Goal: Task Accomplishment & Management: Use online tool/utility

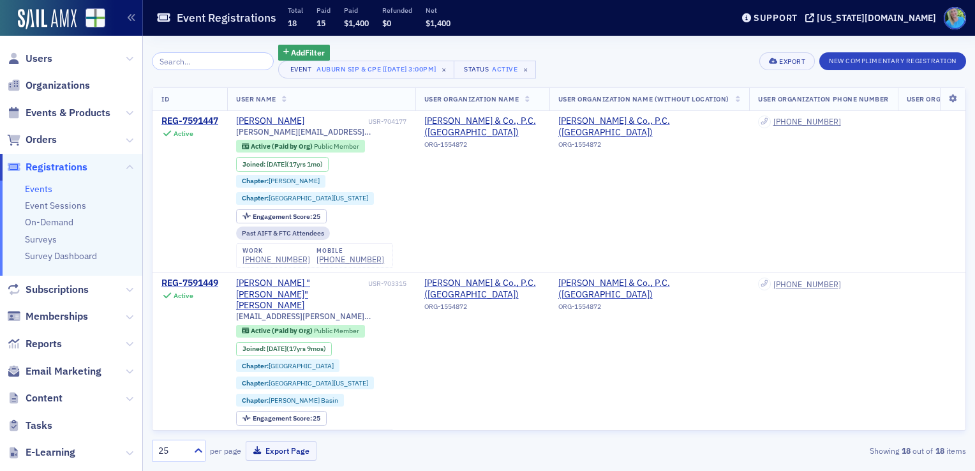
scroll to position [64, 0]
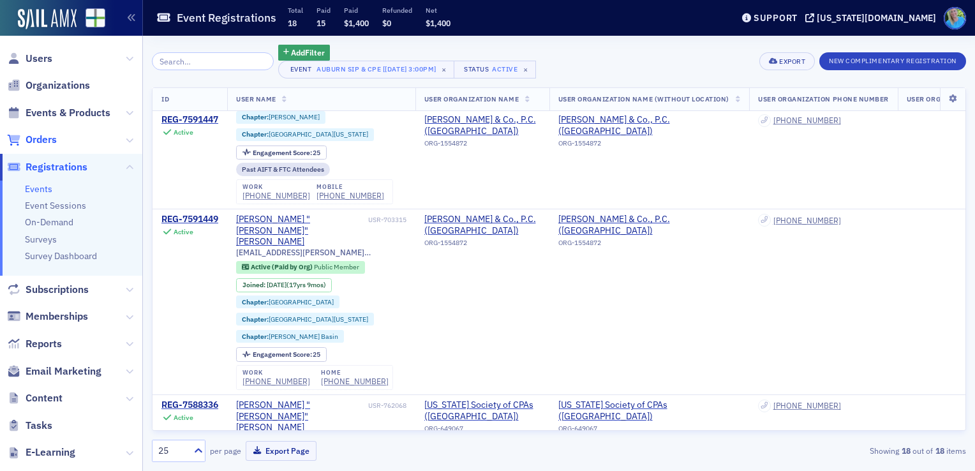
click at [55, 141] on span "Orders" at bounding box center [41, 140] width 31 height 14
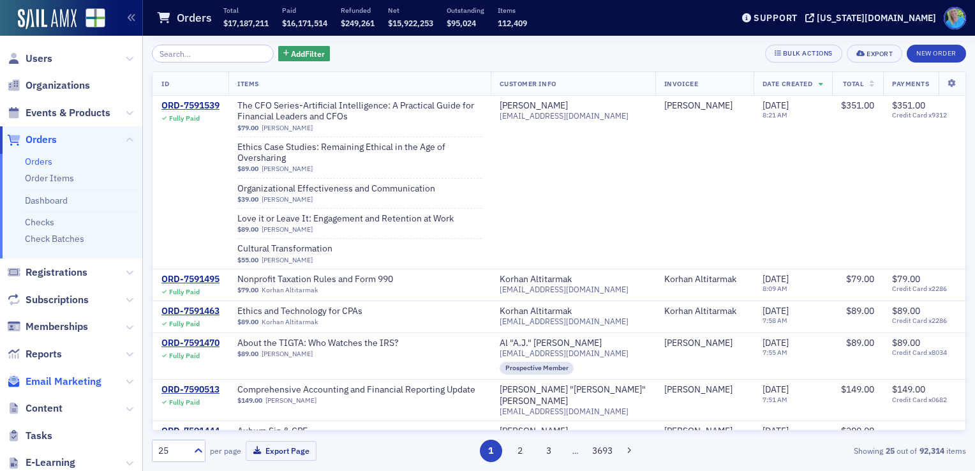
click at [80, 381] on span "Email Marketing" at bounding box center [64, 382] width 76 height 14
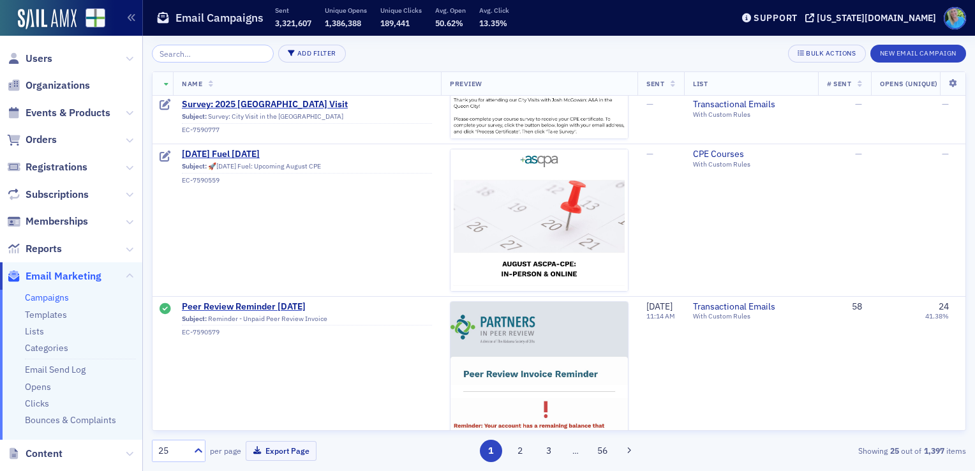
scroll to position [574, 0]
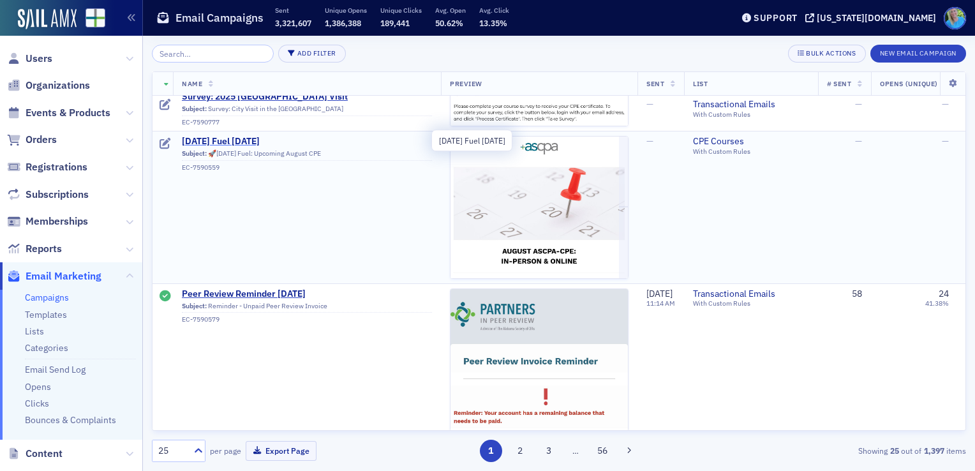
click at [251, 142] on span "[DATE] Fuel [DATE]" at bounding box center [307, 141] width 250 height 11
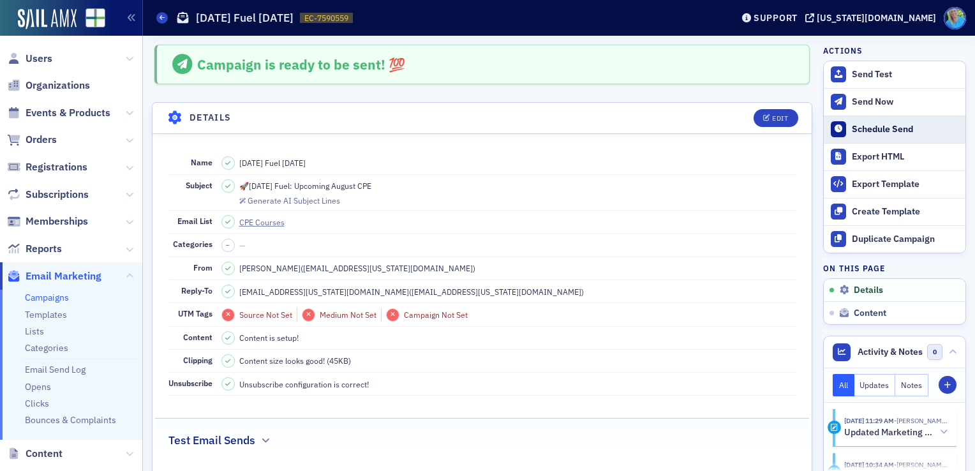
click at [874, 126] on div "Schedule Send" at bounding box center [905, 129] width 107 height 11
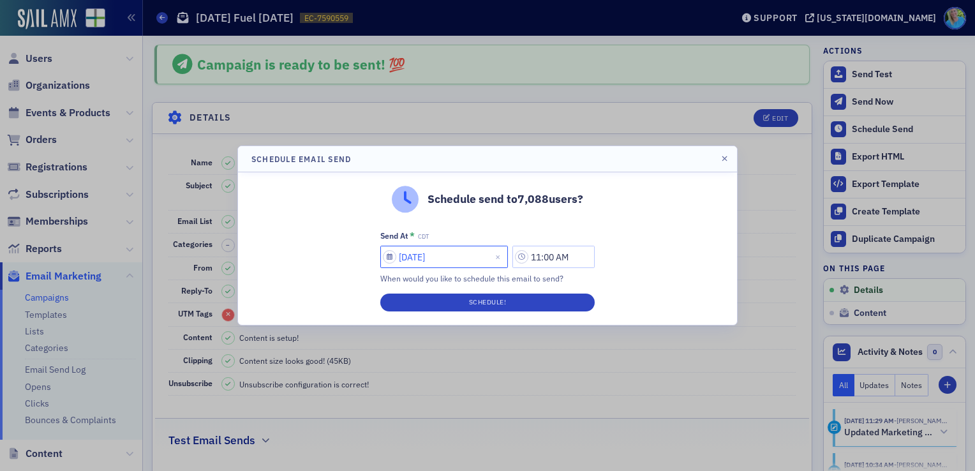
click at [459, 258] on input "[DATE]" at bounding box center [444, 257] width 128 height 22
select select "7"
select select "2025"
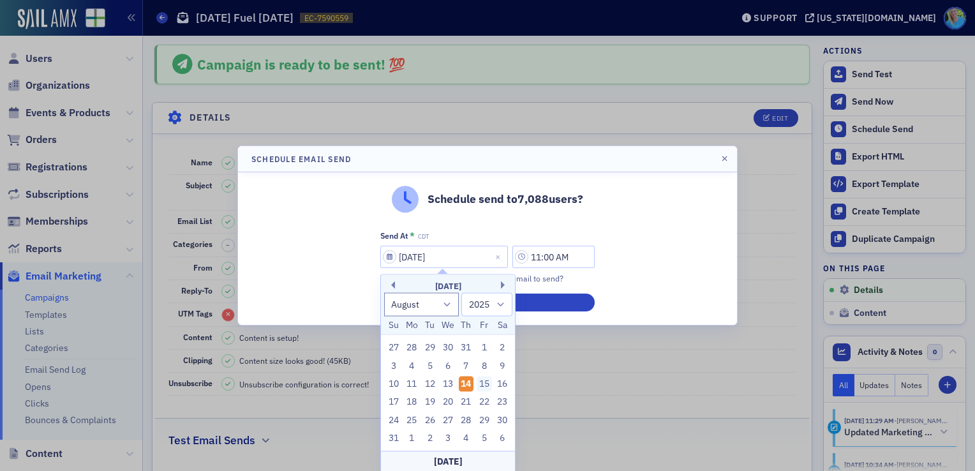
click at [485, 385] on div "15" at bounding box center [484, 383] width 15 height 15
type input "[DATE]"
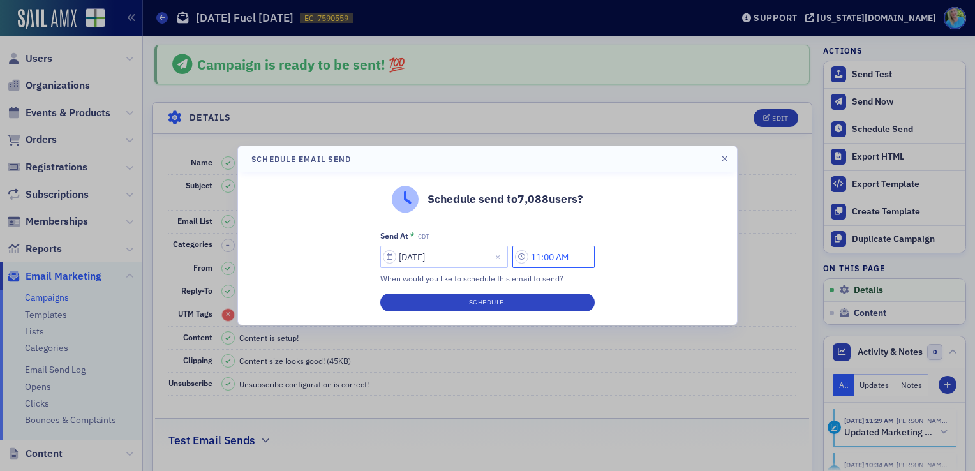
click at [536, 260] on input "11:00 AM" at bounding box center [553, 257] width 82 height 22
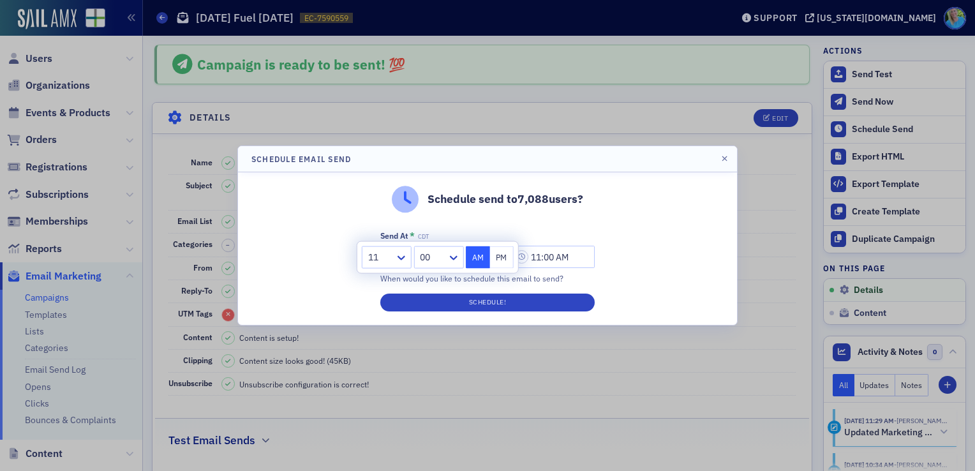
click at [393, 256] on div at bounding box center [380, 257] width 27 height 16
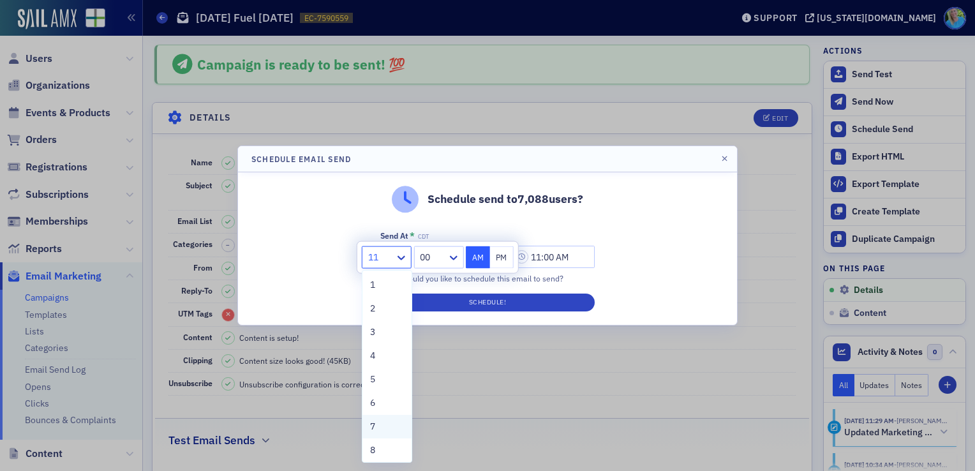
click at [388, 422] on div "7" at bounding box center [387, 426] width 34 height 13
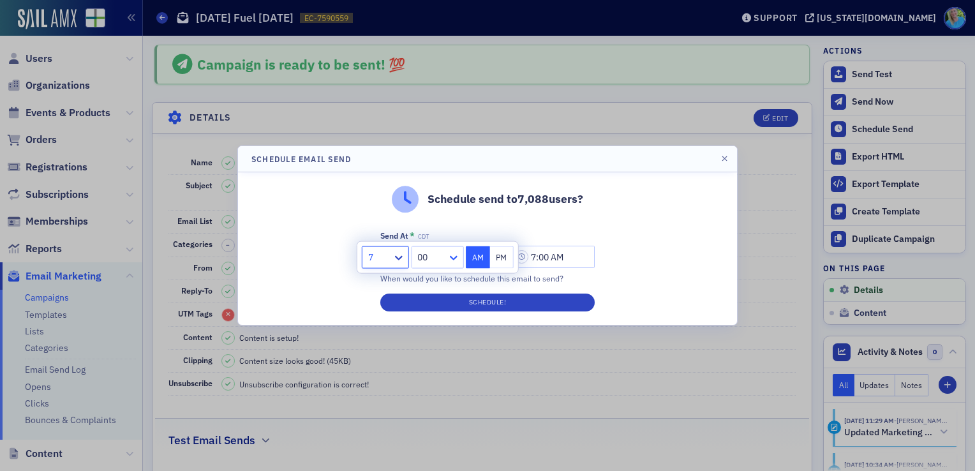
click at [452, 261] on icon at bounding box center [453, 257] width 13 height 13
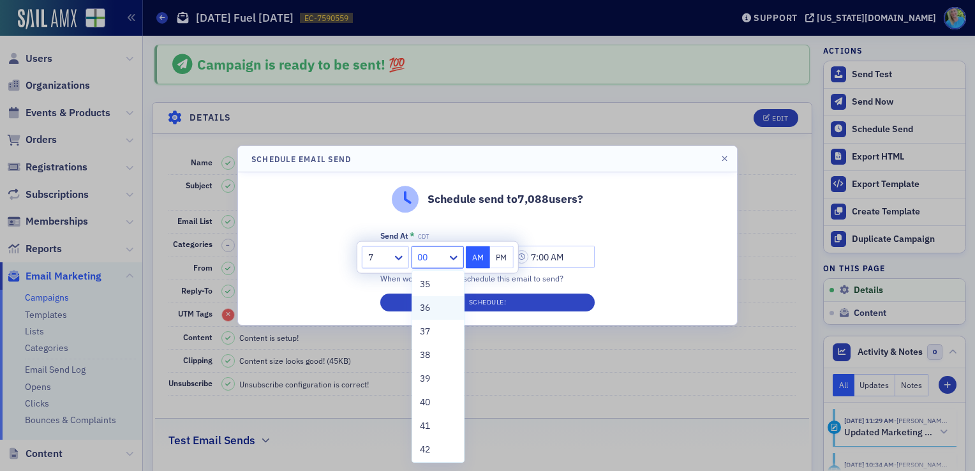
scroll to position [957, 0]
click at [431, 393] on div "45" at bounding box center [438, 389] width 36 height 13
type input "7:45 AM"
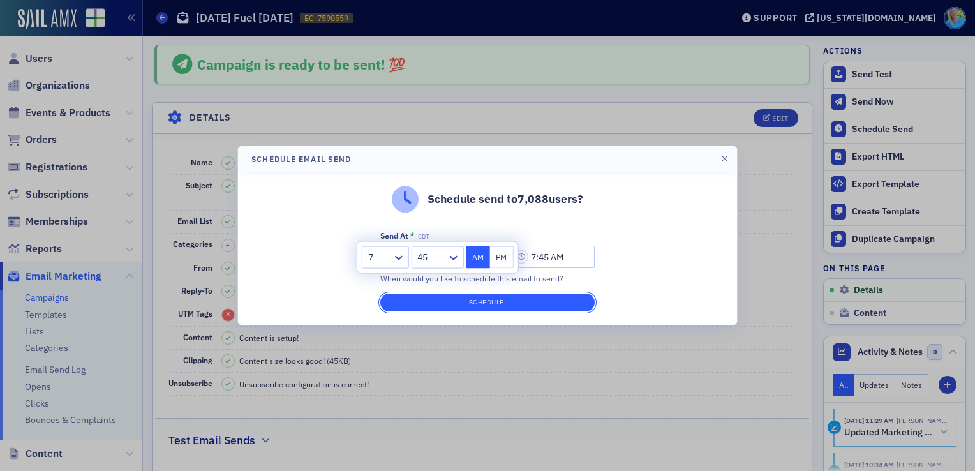
click at [461, 308] on button "Schedule!" at bounding box center [487, 302] width 214 height 18
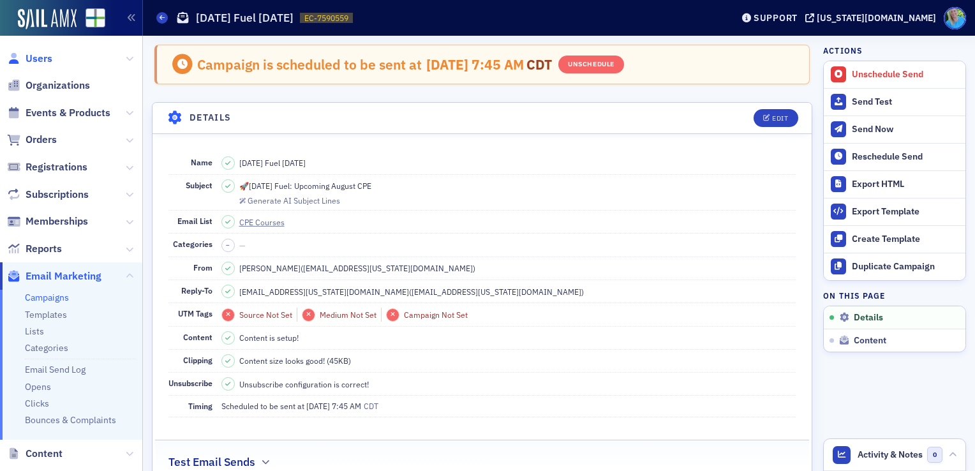
click at [46, 56] on span "Users" at bounding box center [39, 59] width 27 height 14
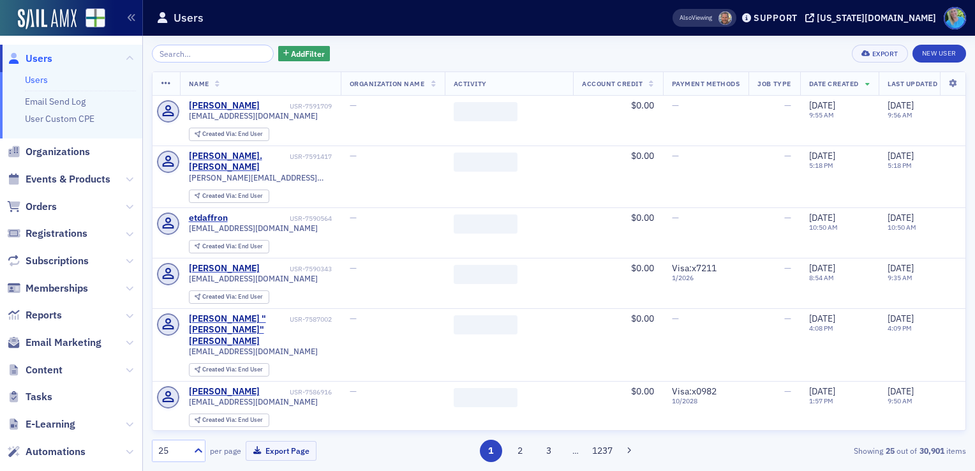
click at [209, 51] on input "search" at bounding box center [213, 54] width 122 height 18
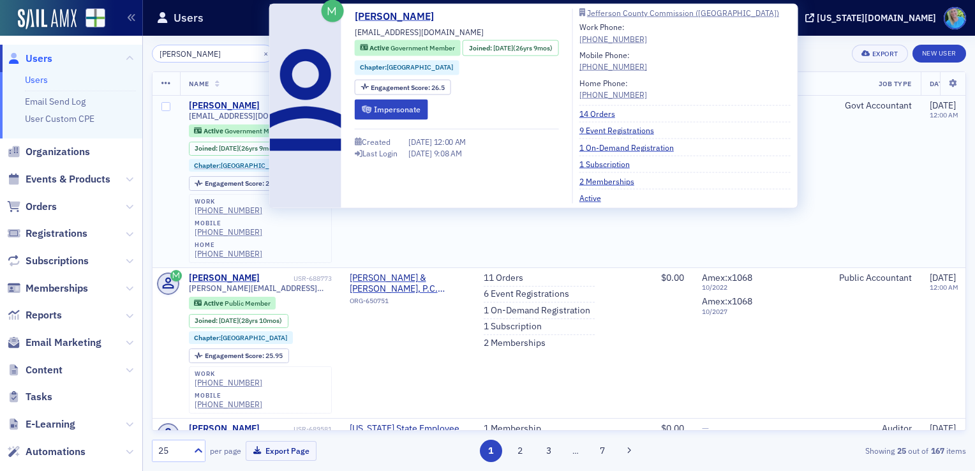
type input "[PERSON_NAME]"
click at [248, 107] on div "[PERSON_NAME]" at bounding box center [224, 105] width 71 height 11
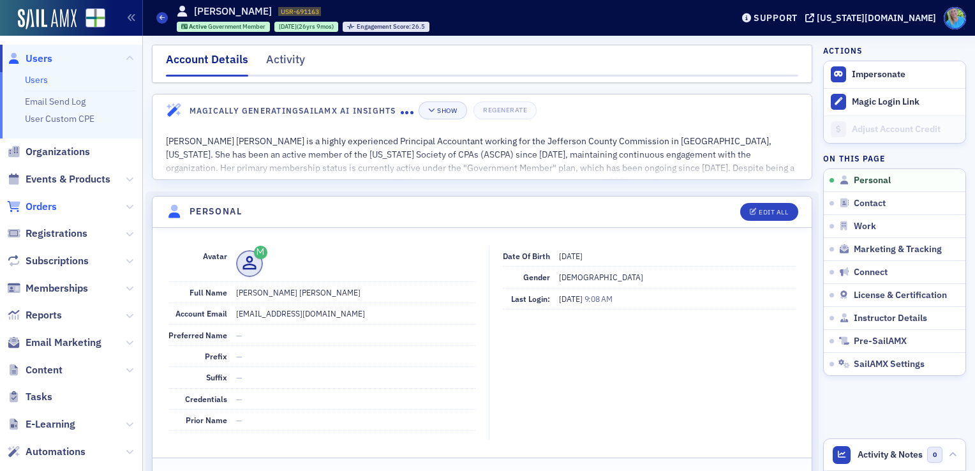
click at [38, 208] on span "Orders" at bounding box center [41, 207] width 31 height 14
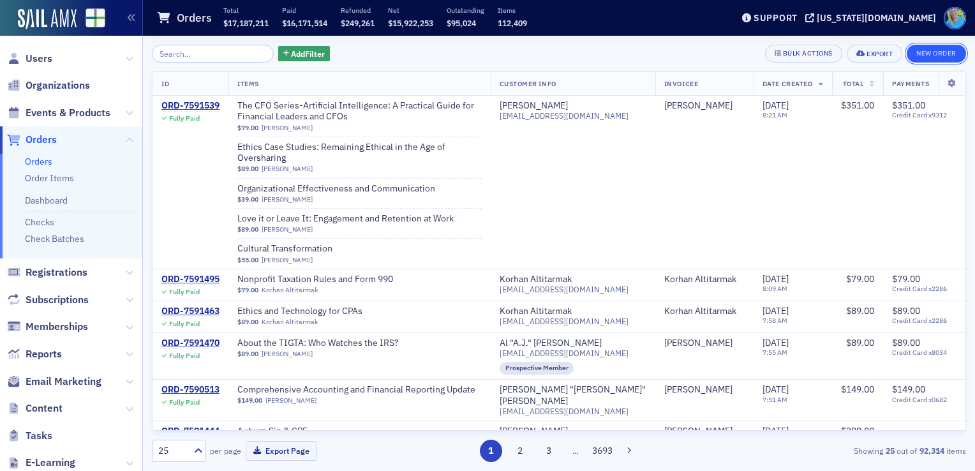
click at [944, 54] on button "New Order" at bounding box center [936, 54] width 59 height 18
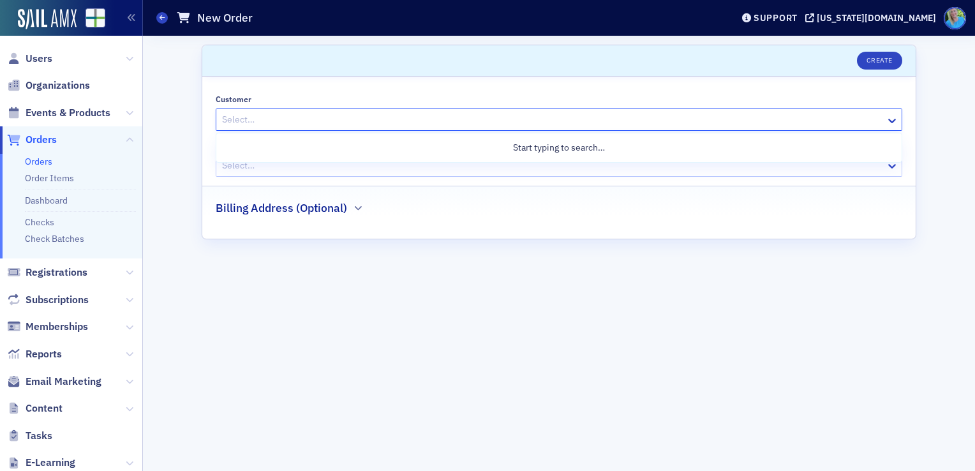
click at [251, 121] on div at bounding box center [553, 120] width 664 height 16
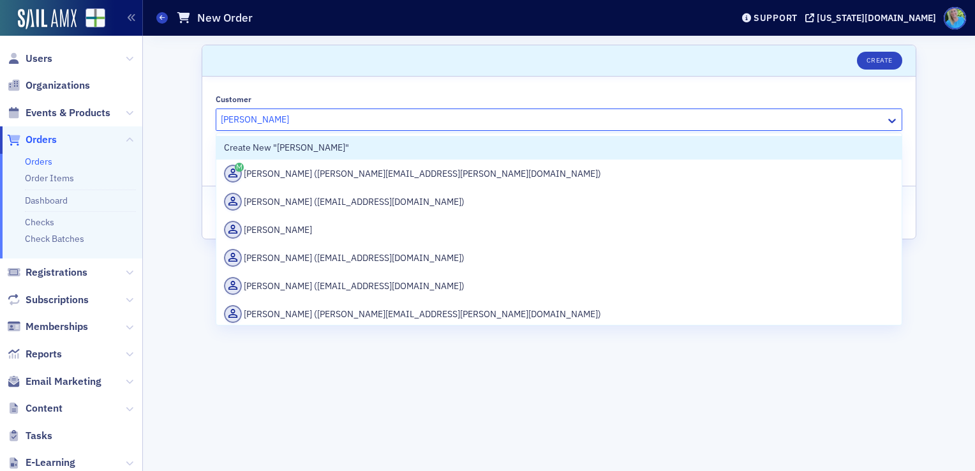
type input "[PERSON_NAME]"
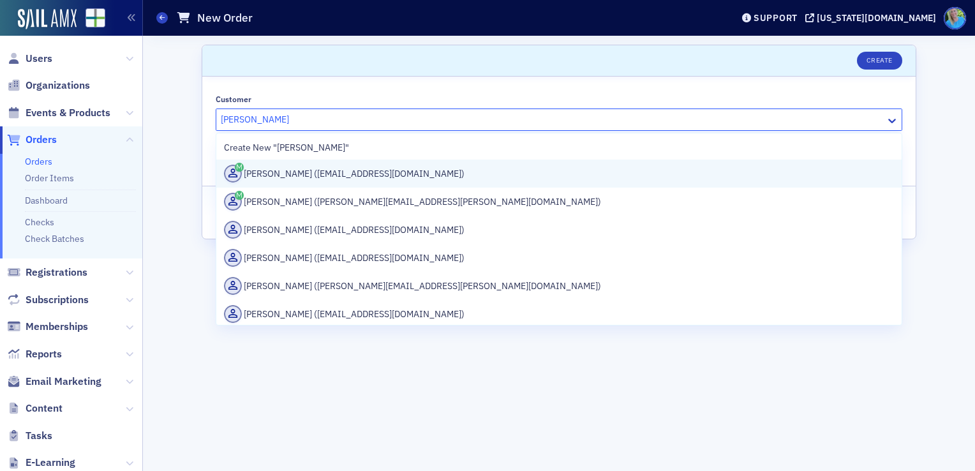
click at [308, 180] on div "[PERSON_NAME] ([EMAIL_ADDRESS][DOMAIN_NAME])" at bounding box center [559, 174] width 670 height 18
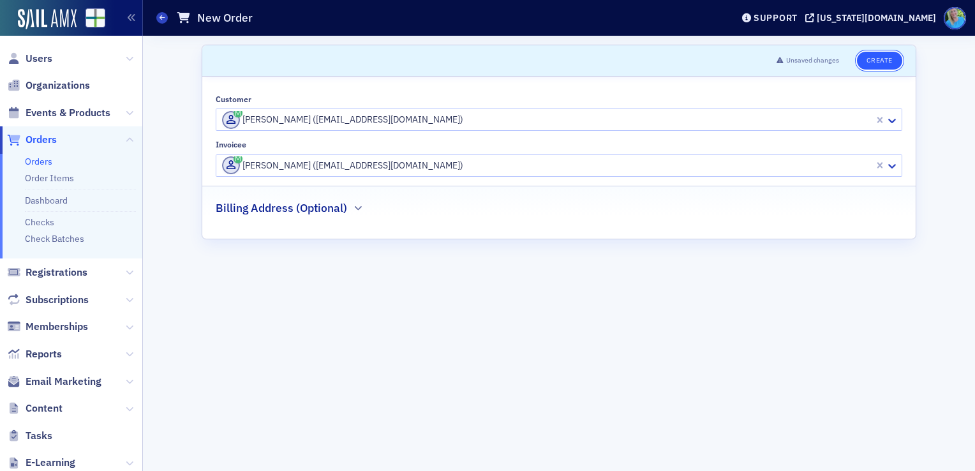
click at [878, 61] on button "Create" at bounding box center [879, 61] width 45 height 18
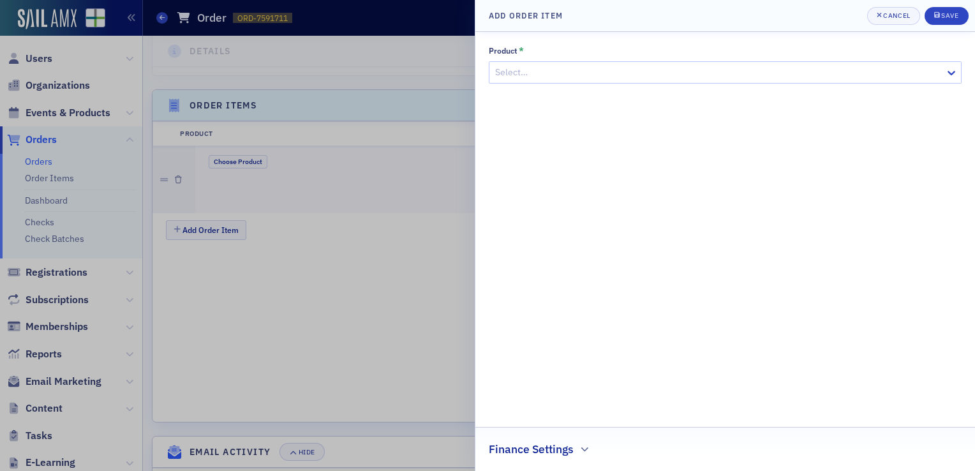
scroll to position [379, 0]
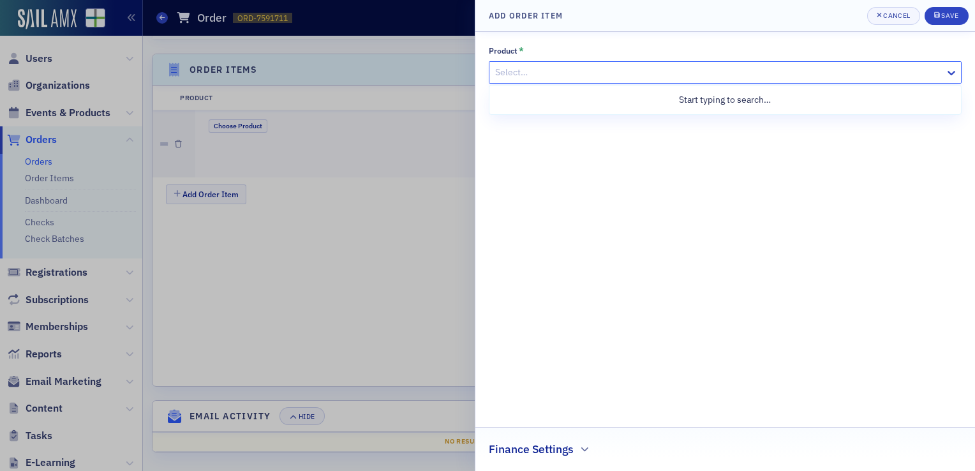
click at [624, 70] on div at bounding box center [719, 72] width 450 height 16
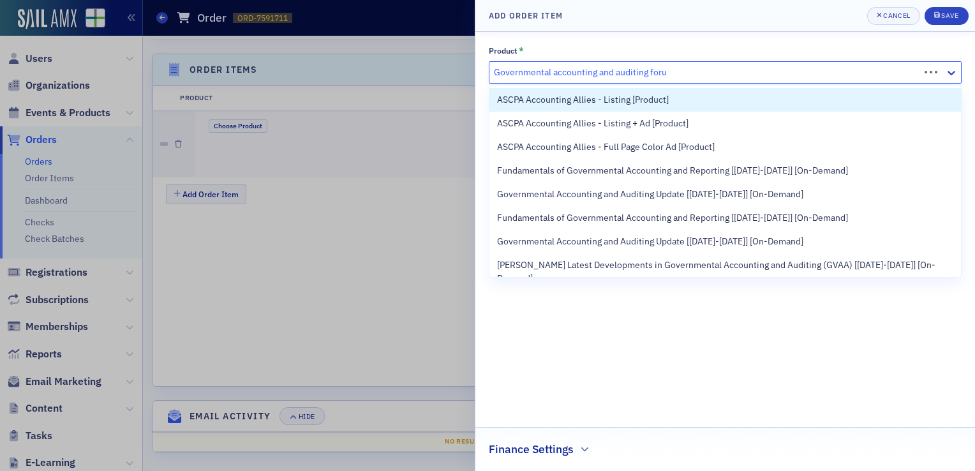
type input "Governmental accounting and auditing forum"
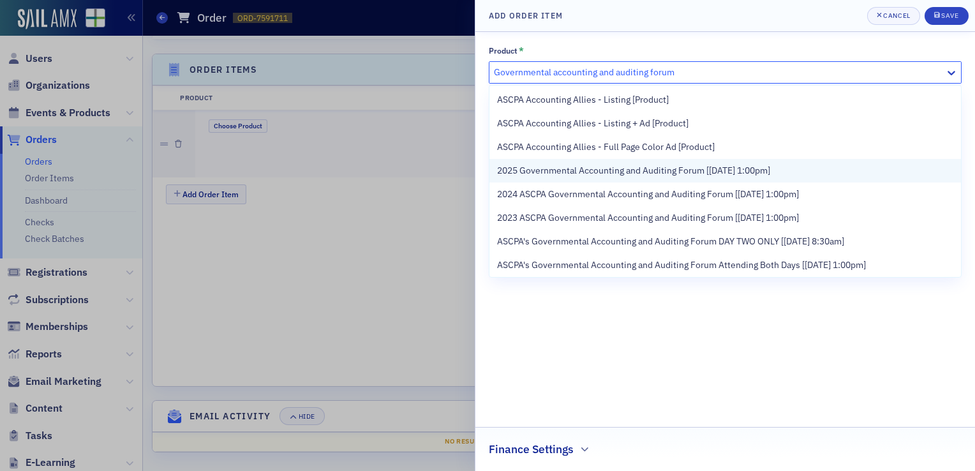
click at [632, 167] on span "2025 Governmental Accounting and Auditing Forum [[DATE] 1:00pm]" at bounding box center [633, 170] width 273 height 13
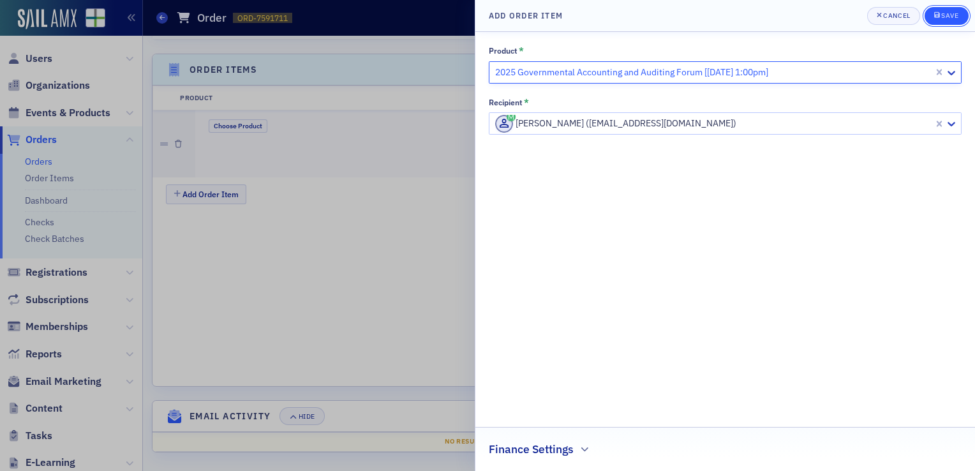
click at [949, 16] on div "Save" at bounding box center [949, 15] width 17 height 7
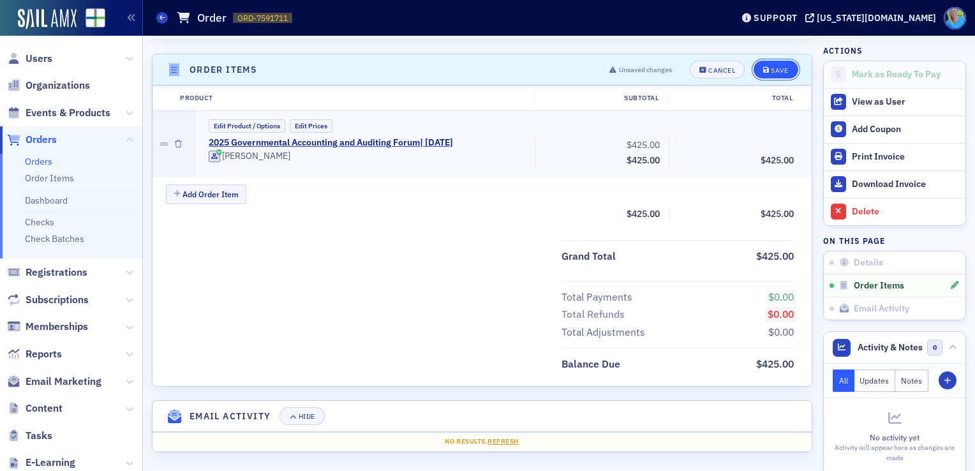
click at [771, 68] on div "Save" at bounding box center [779, 70] width 17 height 7
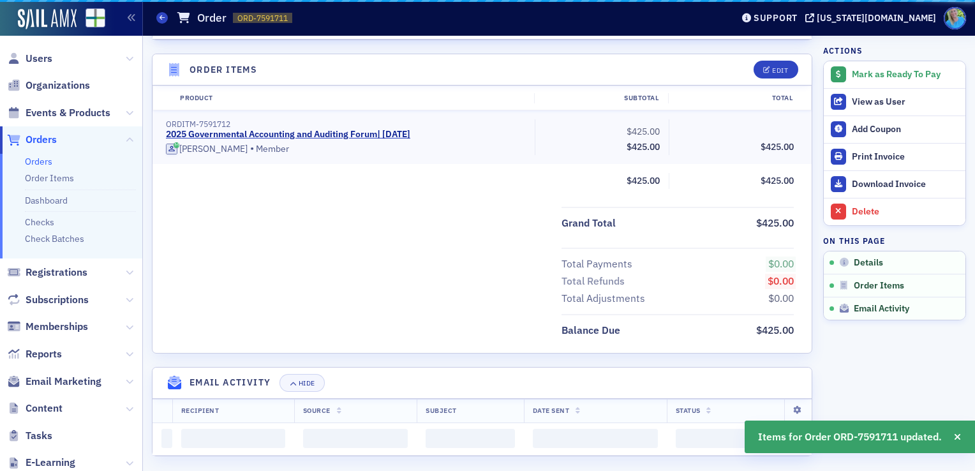
scroll to position [346, 0]
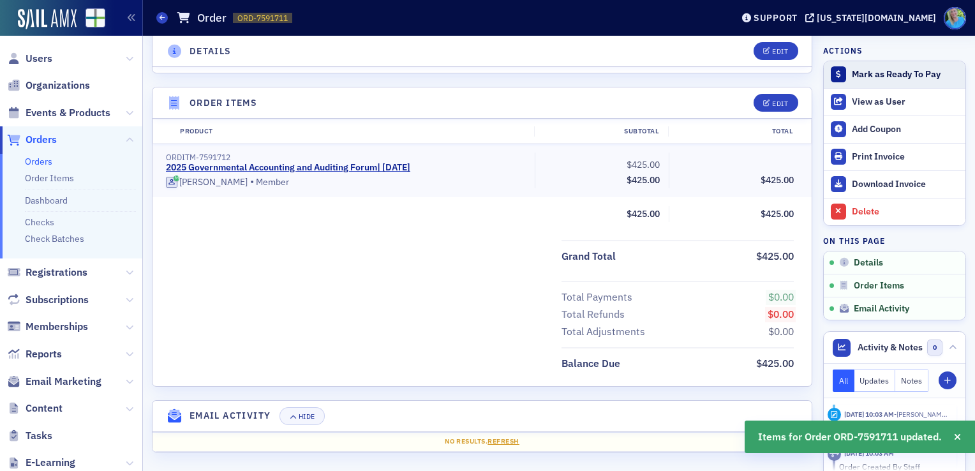
click at [875, 69] on div "Mark as Ready To Pay" at bounding box center [905, 74] width 107 height 11
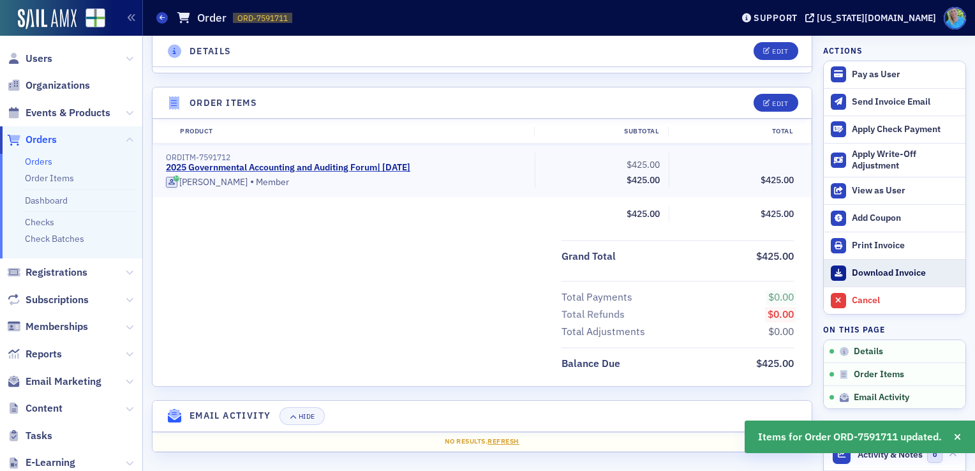
click at [856, 275] on div "Download Invoice" at bounding box center [905, 272] width 107 height 11
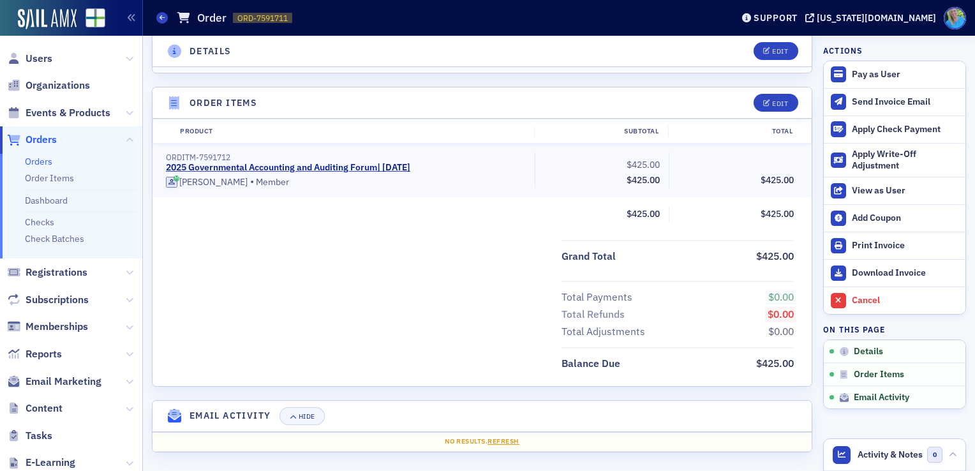
click at [31, 163] on link "Orders" at bounding box center [38, 161] width 27 height 11
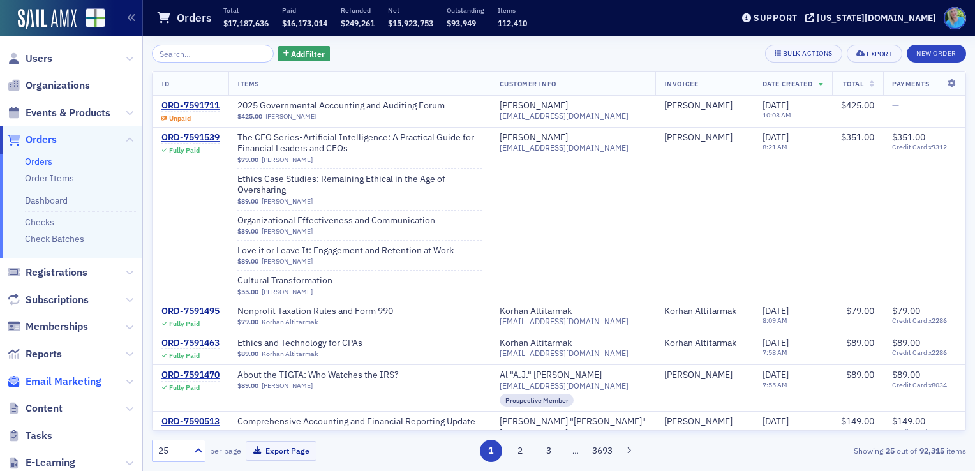
click at [66, 382] on span "Email Marketing" at bounding box center [64, 382] width 76 height 14
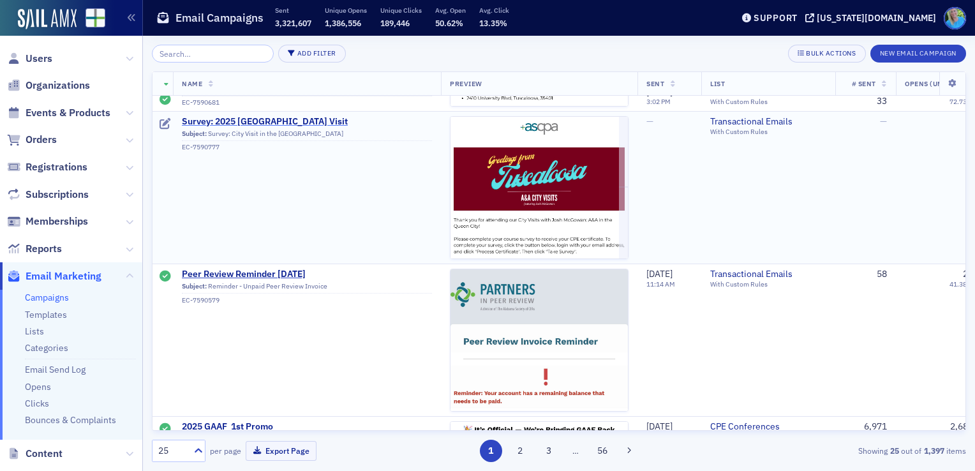
scroll to position [510, 0]
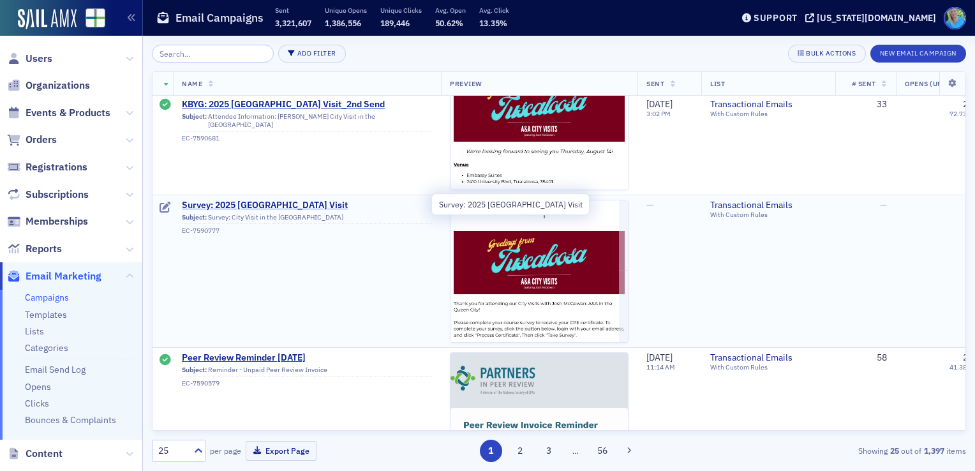
click at [301, 204] on span "Survey: 2025 [GEOGRAPHIC_DATA] Visit" at bounding box center [307, 205] width 250 height 11
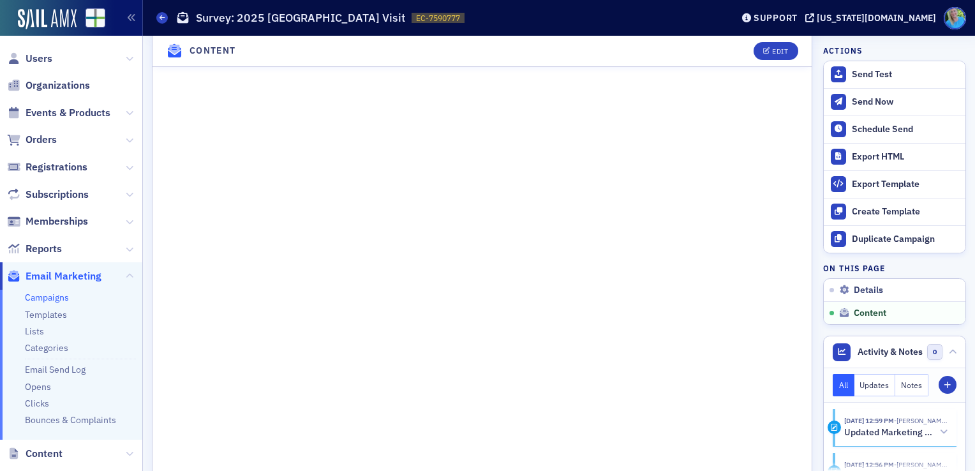
scroll to position [702, 0]
click at [763, 51] on icon "button" at bounding box center [767, 51] width 8 height 7
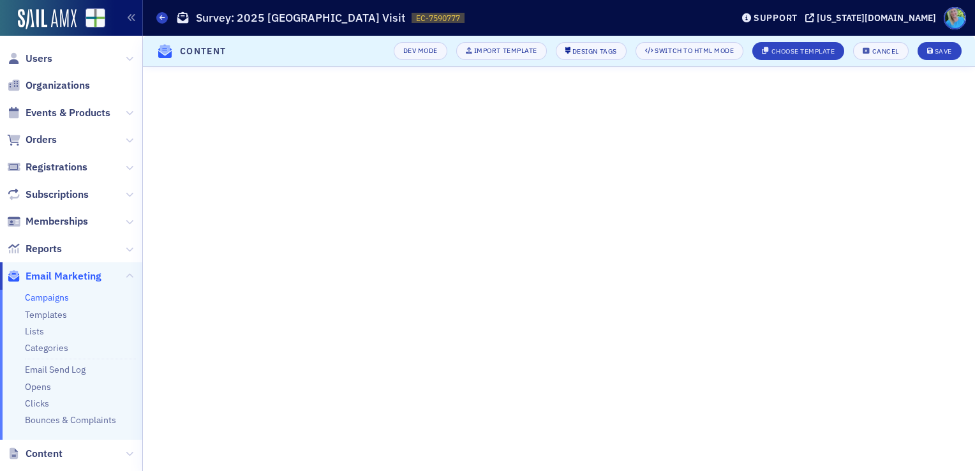
scroll to position [217, 0]
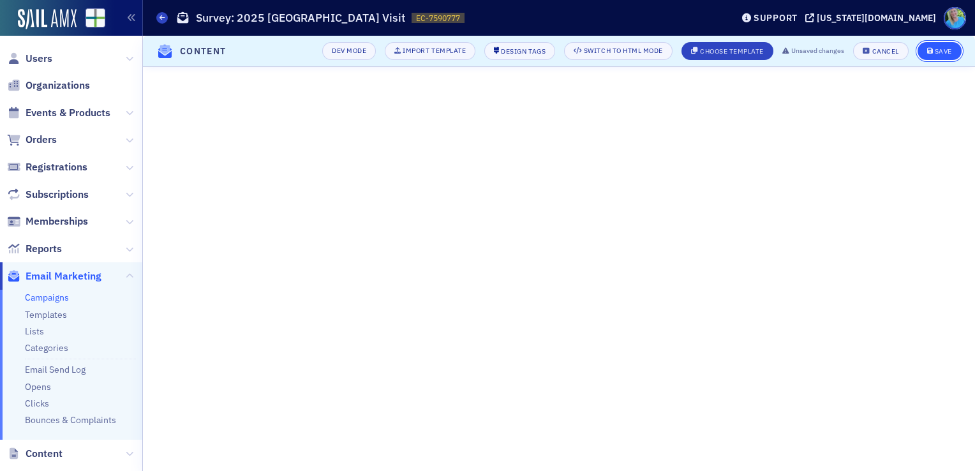
click at [949, 54] on div "Save" at bounding box center [943, 51] width 17 height 7
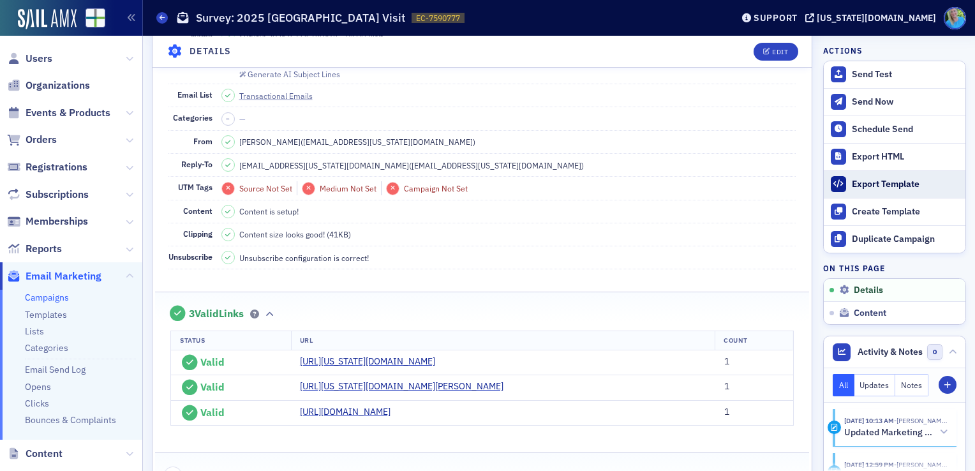
scroll to position [0, 0]
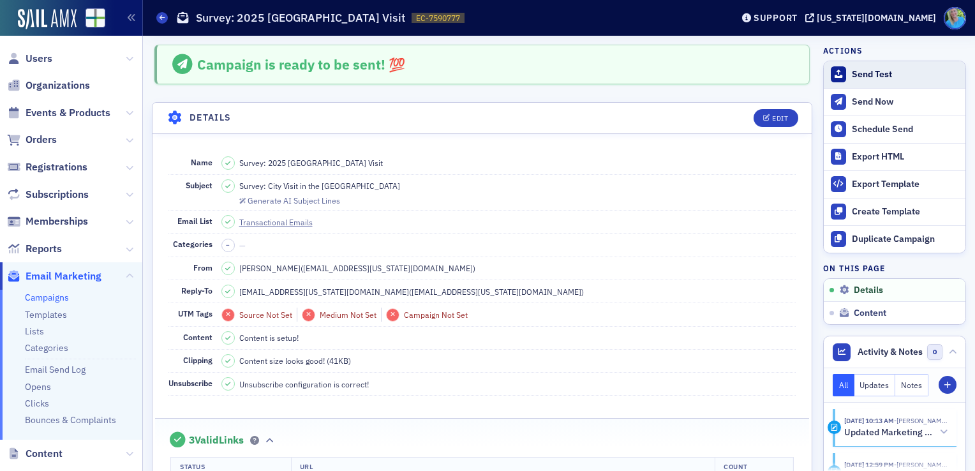
click at [857, 73] on div "Send Test" at bounding box center [905, 74] width 107 height 11
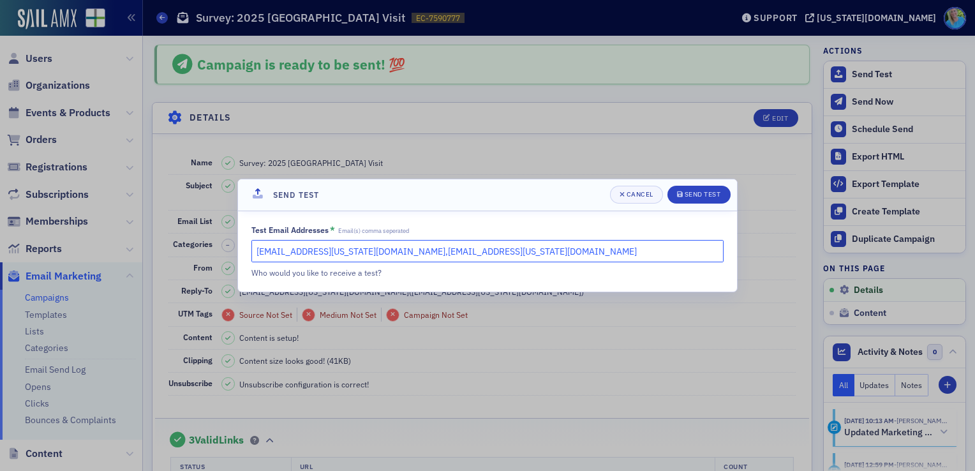
drag, startPoint x: 453, startPoint y: 246, endPoint x: 340, endPoint y: 246, distance: 112.9
click at [340, 246] on input "kgates@alabama.cpa,slowery@alabama.cpa" at bounding box center [487, 251] width 472 height 22
type input "[EMAIL_ADDRESS][US_STATE][DOMAIN_NAME]"
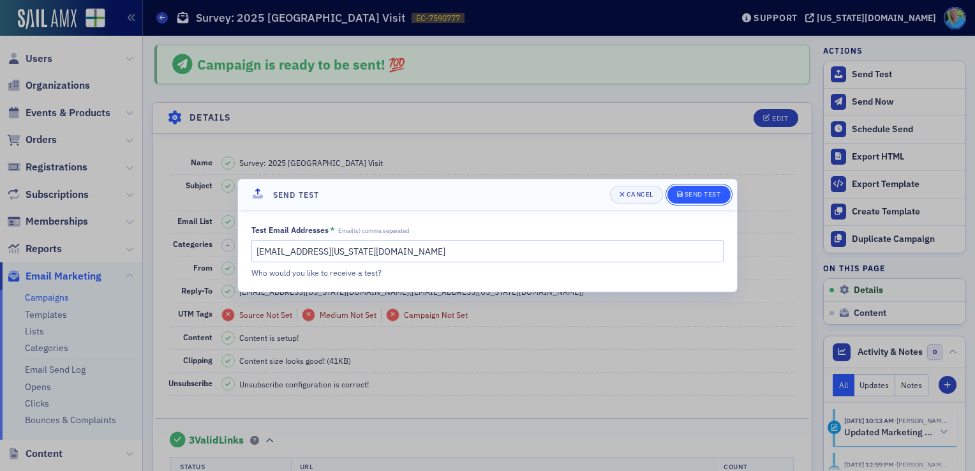
click at [702, 193] on div "Send Test" at bounding box center [703, 194] width 36 height 7
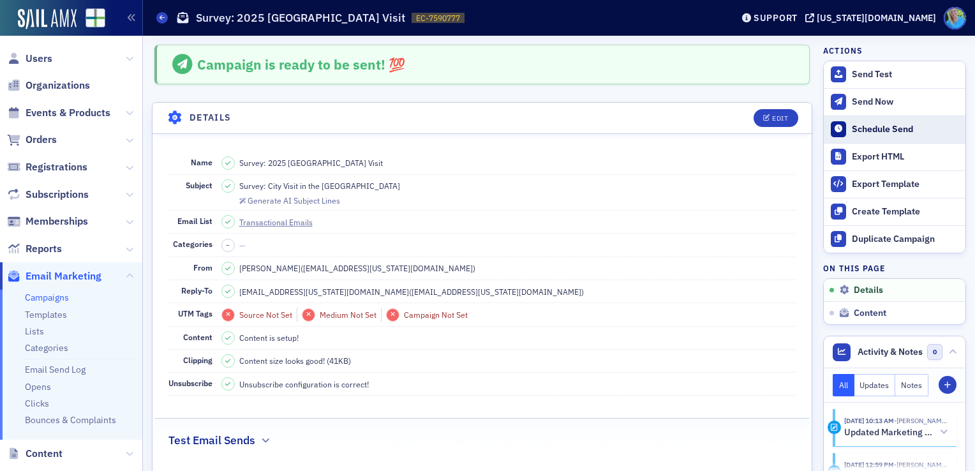
click at [860, 135] on button "Schedule Send" at bounding box center [895, 128] width 142 height 27
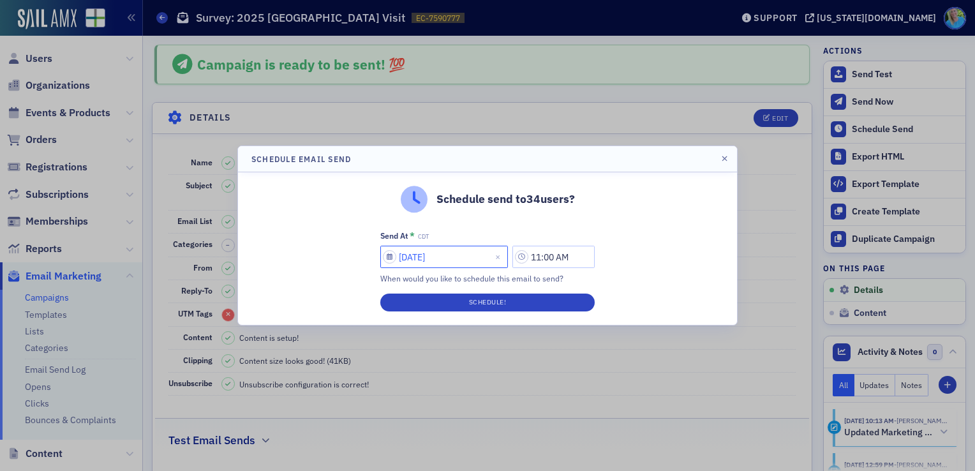
click at [446, 249] on input "[DATE]" at bounding box center [444, 257] width 128 height 22
select select "7"
select select "2025"
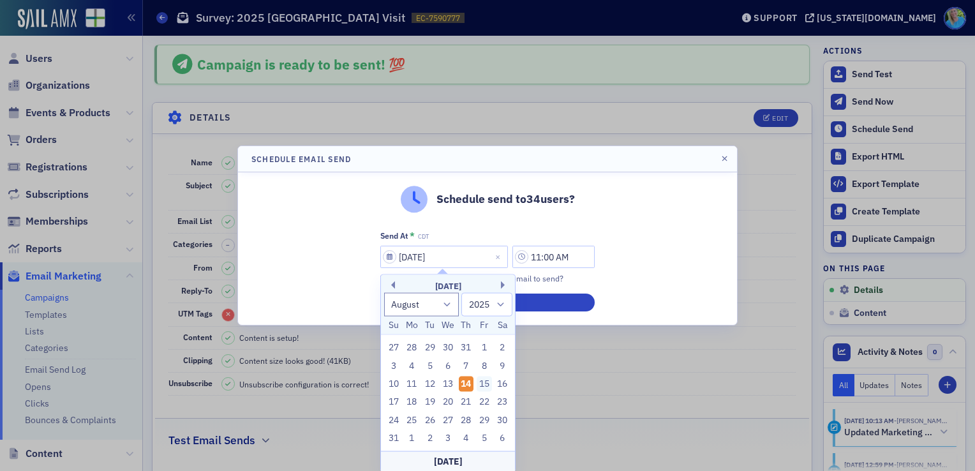
click at [479, 382] on div "15" at bounding box center [484, 383] width 15 height 15
type input "[DATE]"
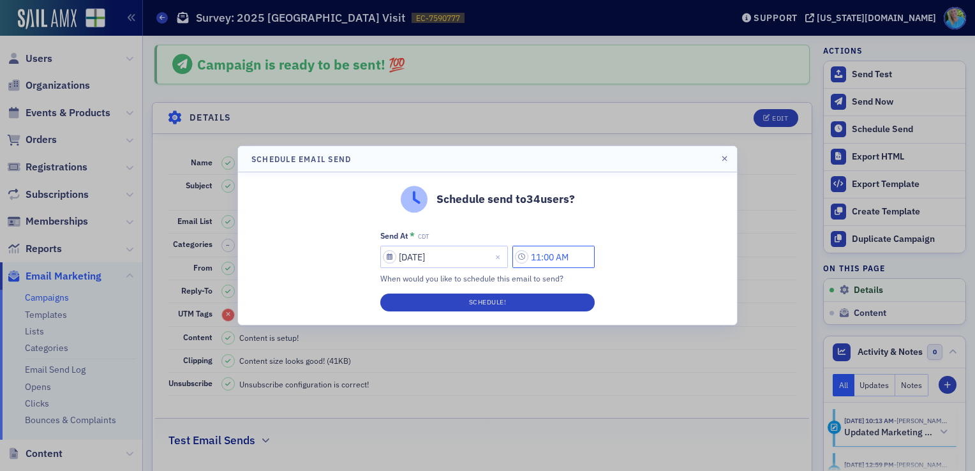
click at [545, 258] on input "11:00 AM" at bounding box center [553, 257] width 82 height 22
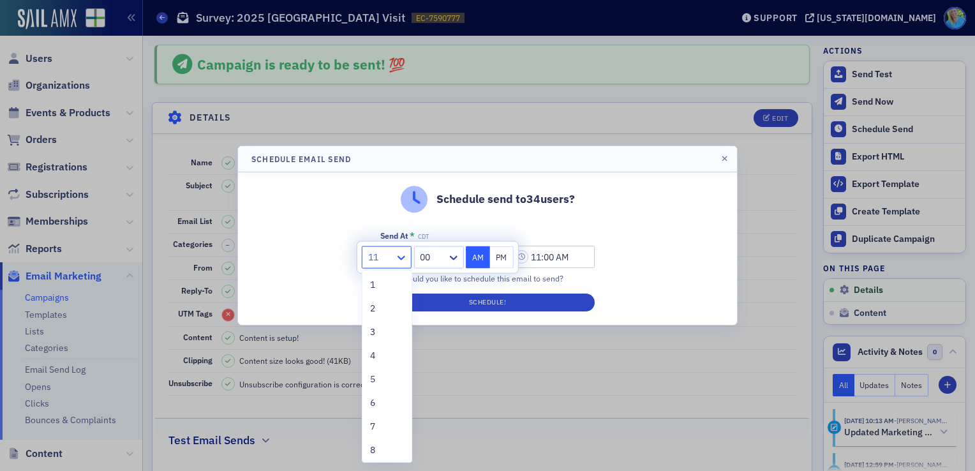
click at [408, 253] on icon at bounding box center [401, 257] width 13 height 13
click at [380, 399] on span "10" at bounding box center [375, 400] width 10 height 13
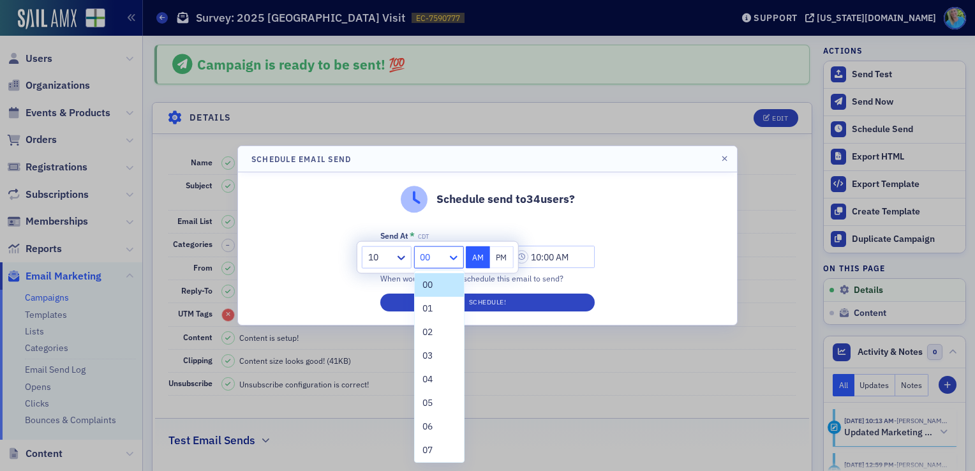
click at [456, 256] on icon at bounding box center [453, 258] width 8 height 4
click at [439, 356] on div "30" at bounding box center [439, 354] width 34 height 13
type input "10:30 AM"
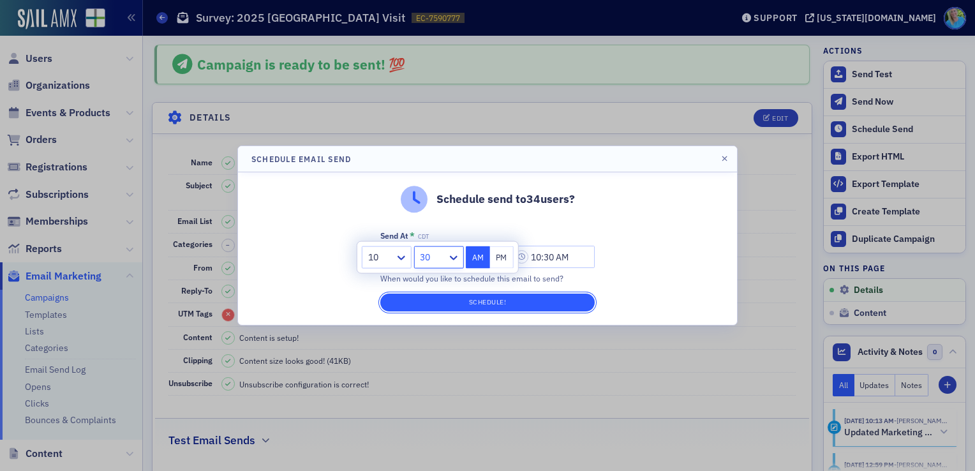
click at [471, 301] on button "Schedule!" at bounding box center [487, 302] width 214 height 18
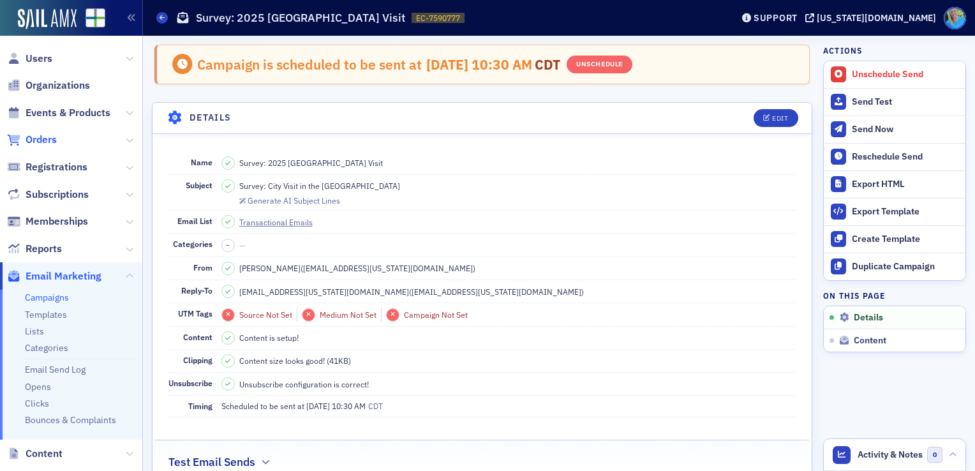
click at [36, 142] on span "Orders" at bounding box center [41, 140] width 31 height 14
